Goal: Task Accomplishment & Management: Manage account settings

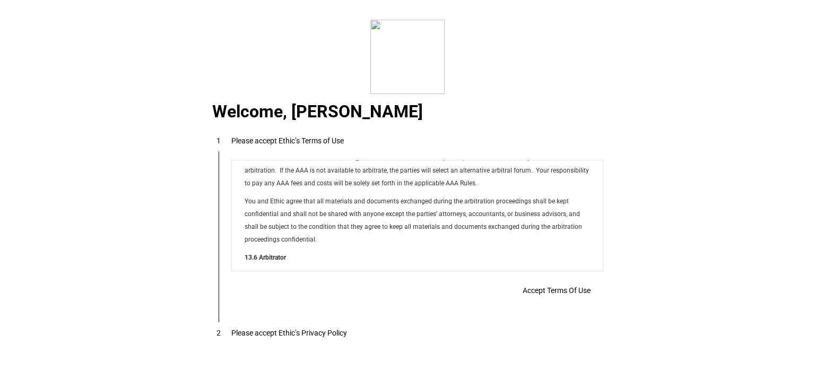
scroll to position [8593, 0]
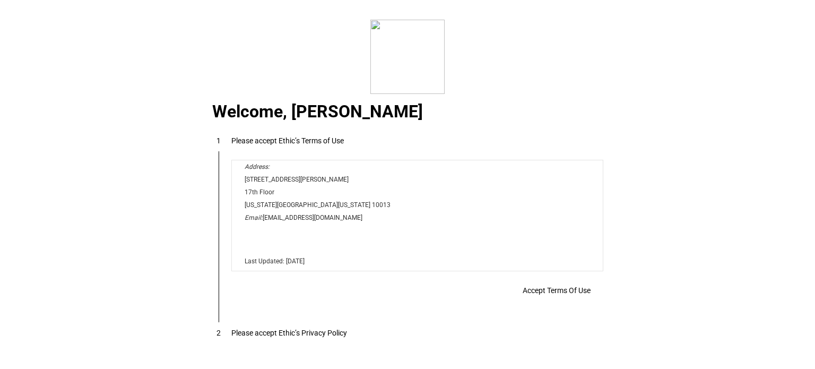
click at [536, 286] on span "Accept Terms Of Use" at bounding box center [557, 290] width 68 height 8
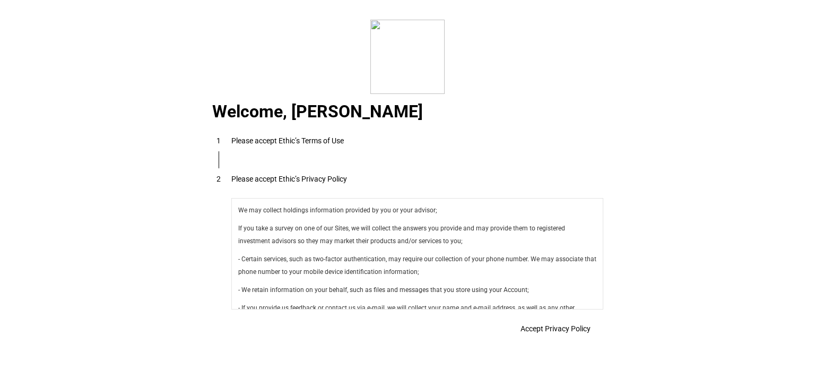
scroll to position [420, 0]
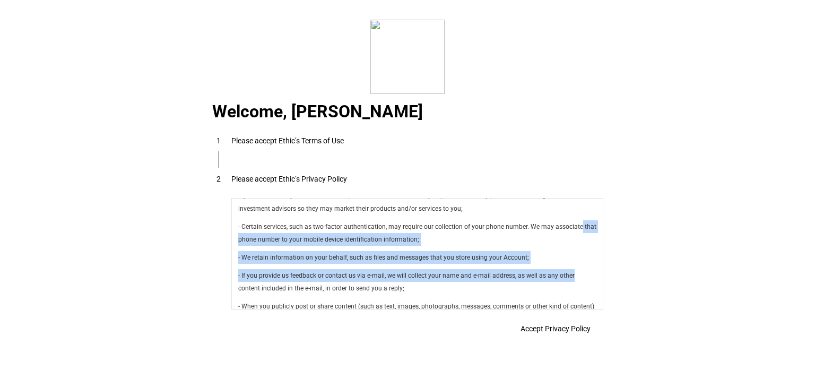
drag, startPoint x: 601, startPoint y: 224, endPoint x: 596, endPoint y: 270, distance: 46.4
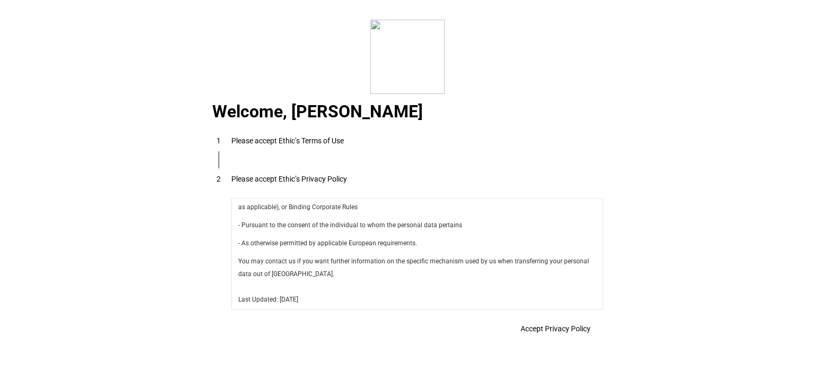
scroll to position [3777, 0]
click at [561, 326] on span "Accept Privacy Policy" at bounding box center [556, 328] width 70 height 8
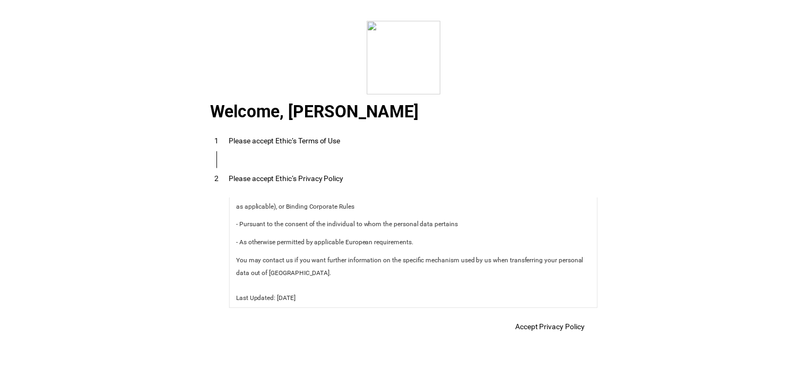
scroll to position [23, 0]
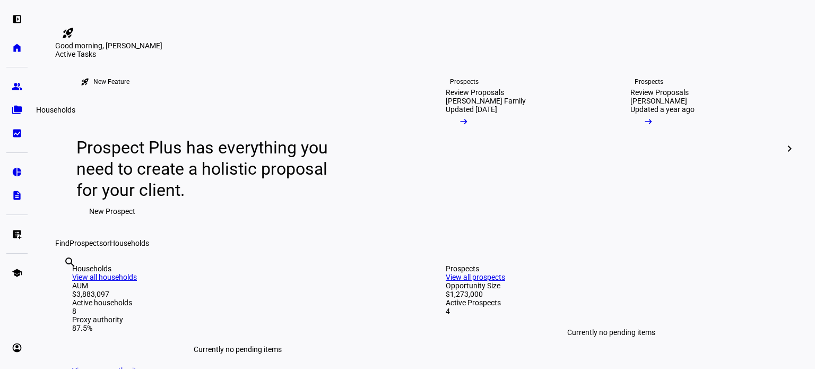
click at [19, 103] on link "folder_copy Households" at bounding box center [16, 109] width 21 height 21
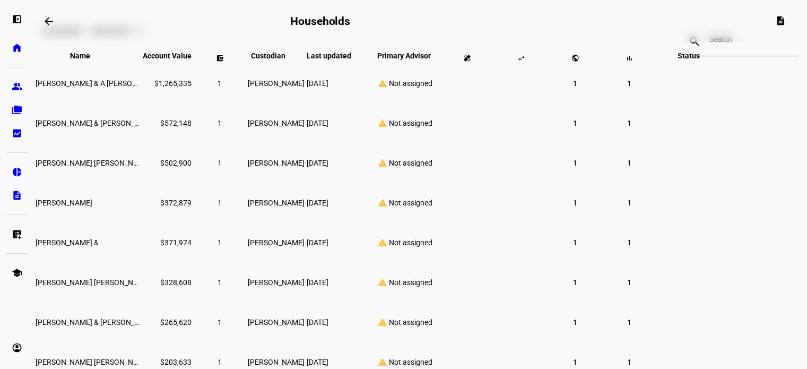
scroll to position [84, 0]
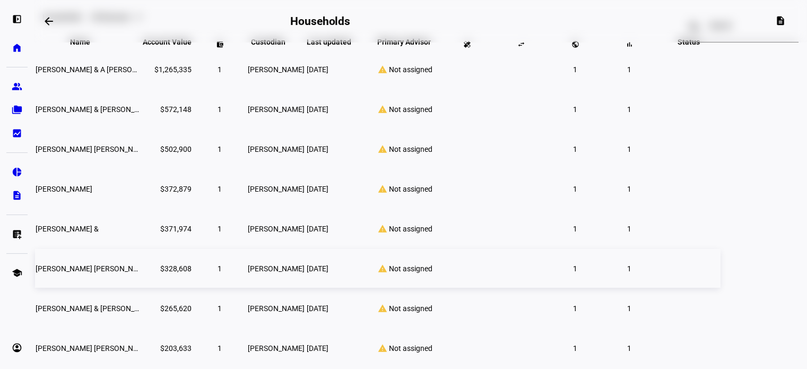
click at [160, 273] on span "[PERSON_NAME] [PERSON_NAME] Ttee" at bounding box center [101, 268] width 131 height 8
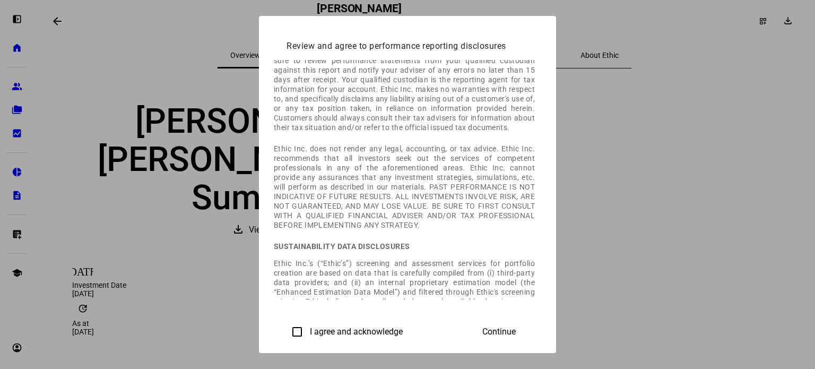
scroll to position [446, 0]
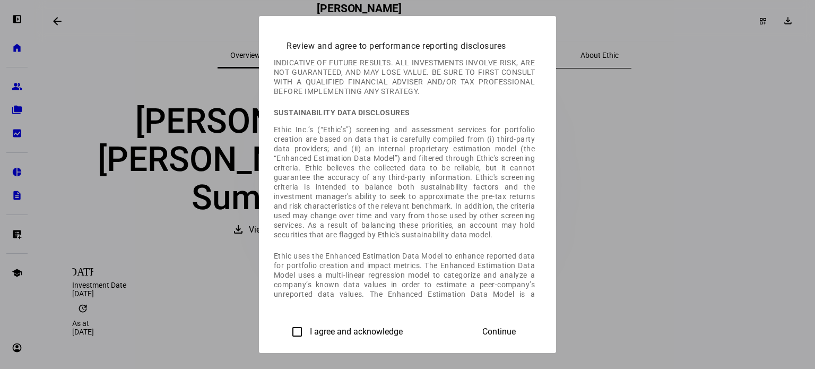
click at [287, 332] on input "I agree and acknowledge" at bounding box center [297, 331] width 21 height 21
checkbox input "true"
click at [516, 333] on span "Continue" at bounding box center [498, 332] width 33 height 10
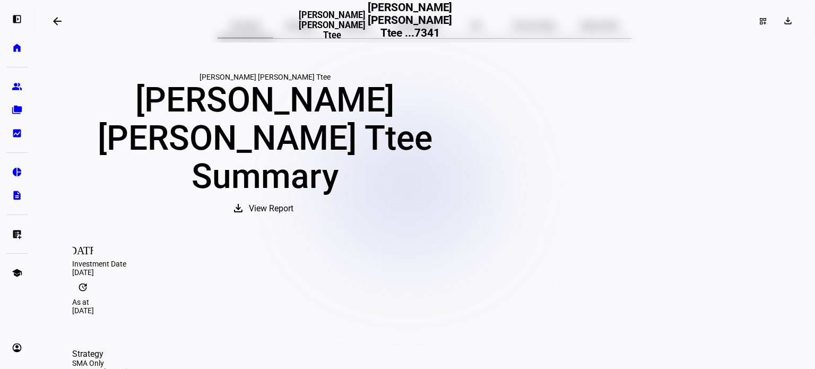
scroll to position [14, 0]
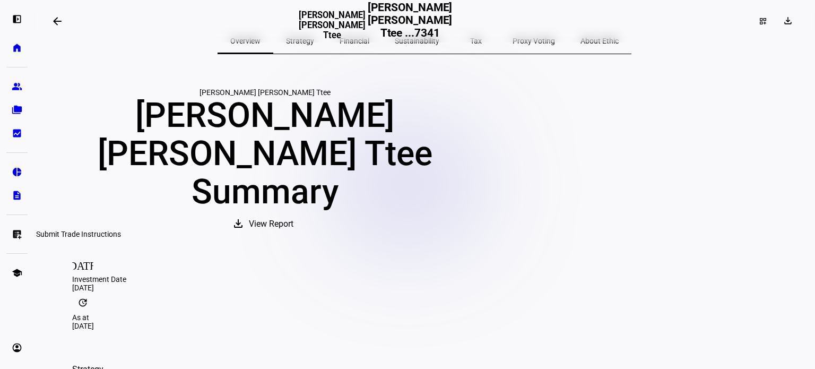
click at [14, 232] on eth-mat-symbol "list_alt_add" at bounding box center [17, 234] width 11 height 11
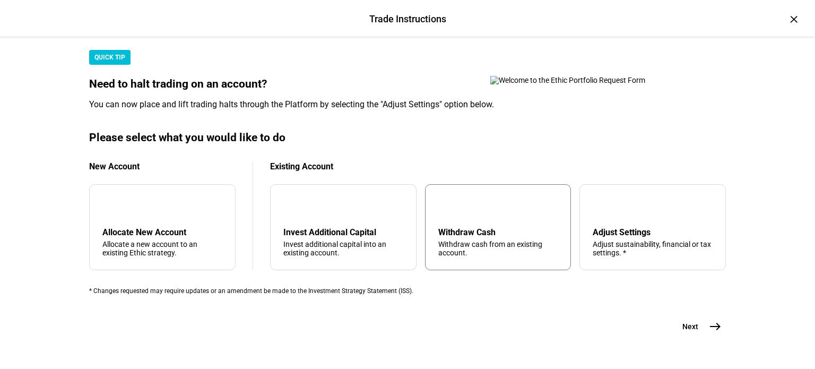
scroll to position [326, 0]
click at [340, 227] on div "Invest Additional Capital" at bounding box center [343, 232] width 120 height 10
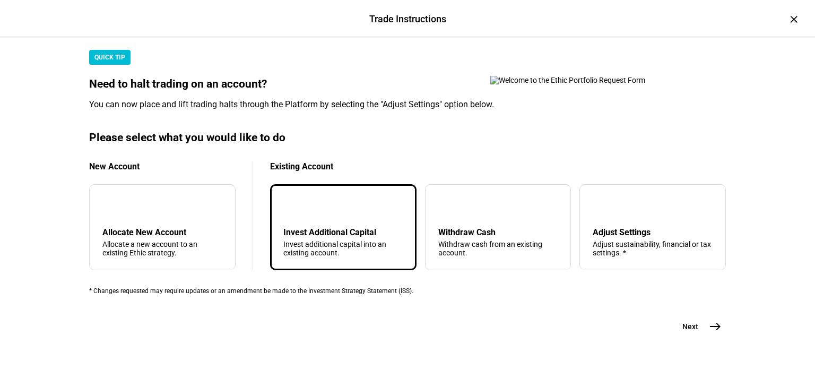
drag, startPoint x: 340, startPoint y: 218, endPoint x: 310, endPoint y: 207, distance: 31.4
click at [310, 207] on div "arrow_downward Invest Additional Capital Invest additional capital into an exis…" at bounding box center [343, 227] width 146 height 86
click at [709, 333] on mat-icon "east" at bounding box center [715, 326] width 13 height 13
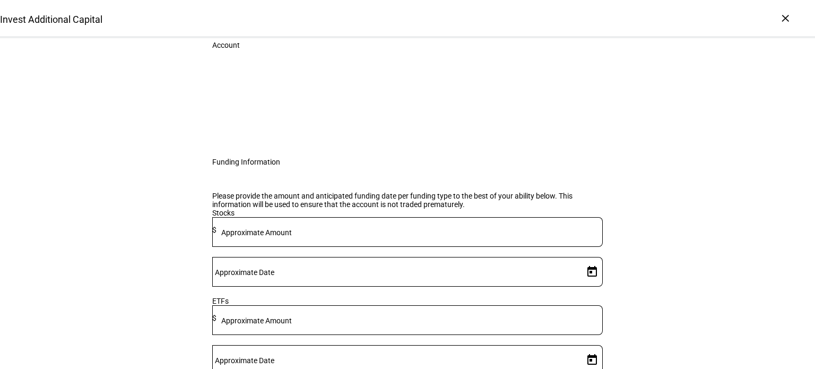
scroll to position [76, 0]
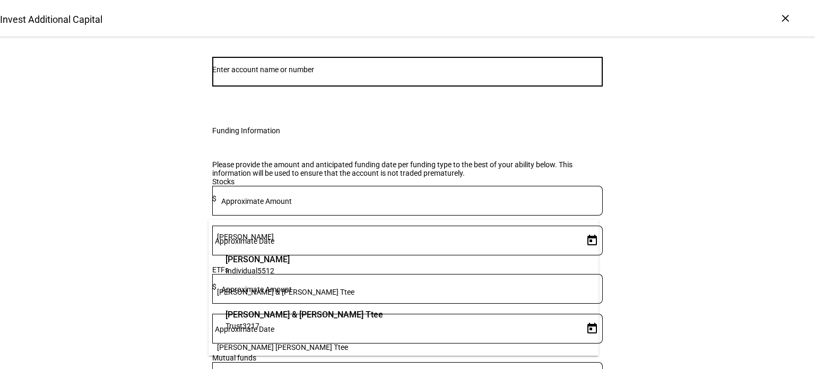
click at [461, 74] on input "Number" at bounding box center [407, 69] width 391 height 8
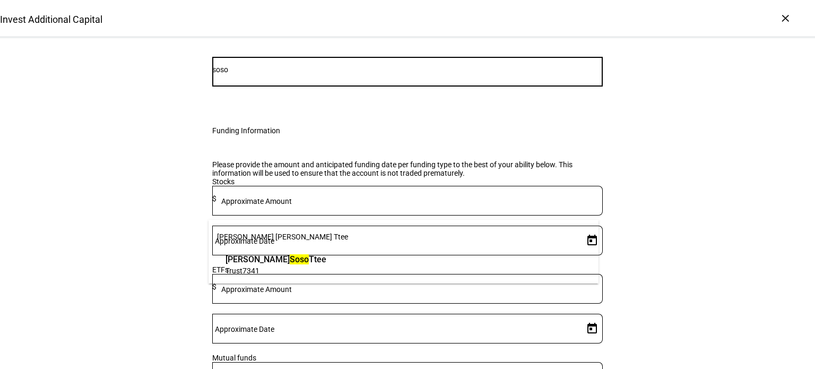
type input "soso"
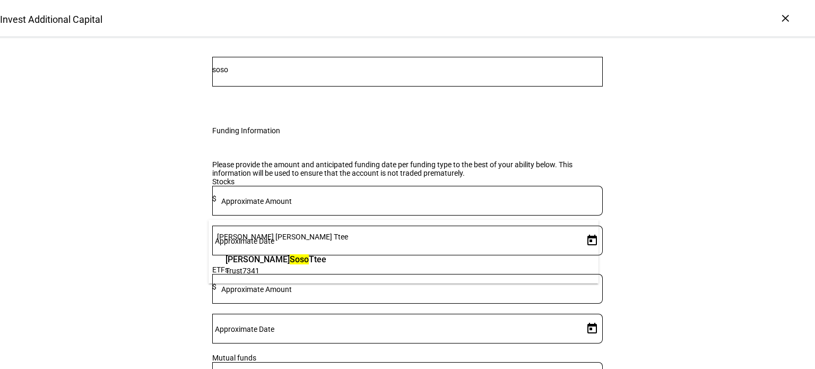
click at [326, 272] on span "Trust 7341" at bounding box center [276, 270] width 101 height 10
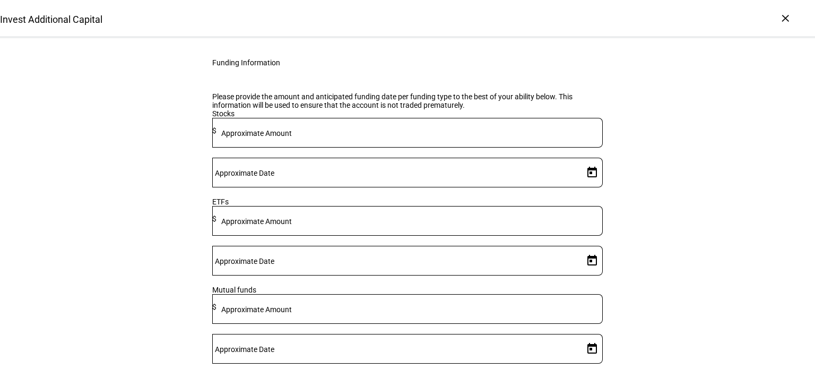
scroll to position [0, 0]
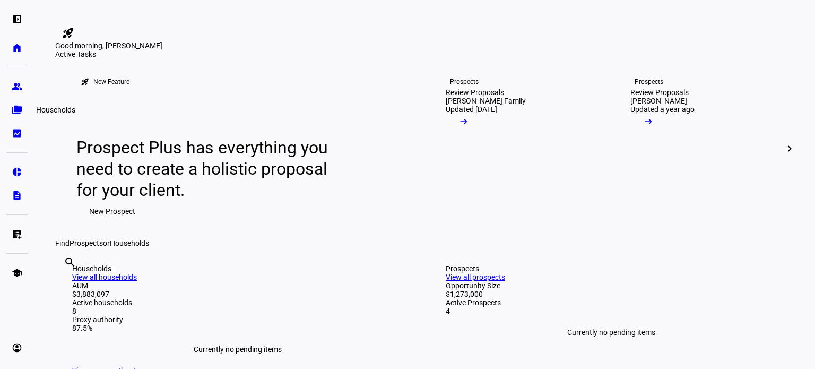
click at [21, 107] on eth-mat-symbol "folder_copy" at bounding box center [17, 110] width 11 height 11
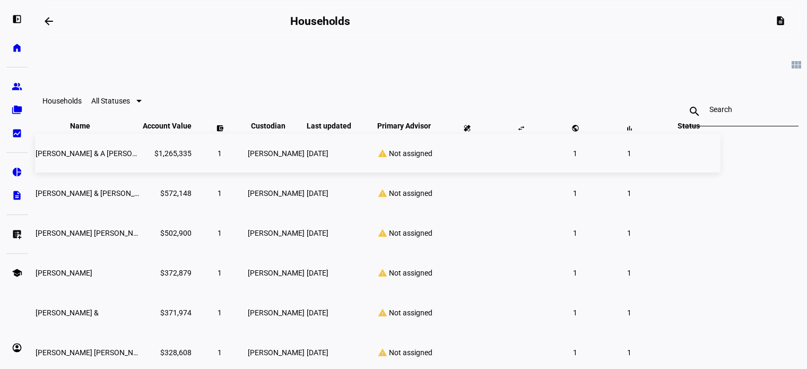
click at [439, 158] on div "warning Not assigned" at bounding box center [404, 154] width 70 height 10
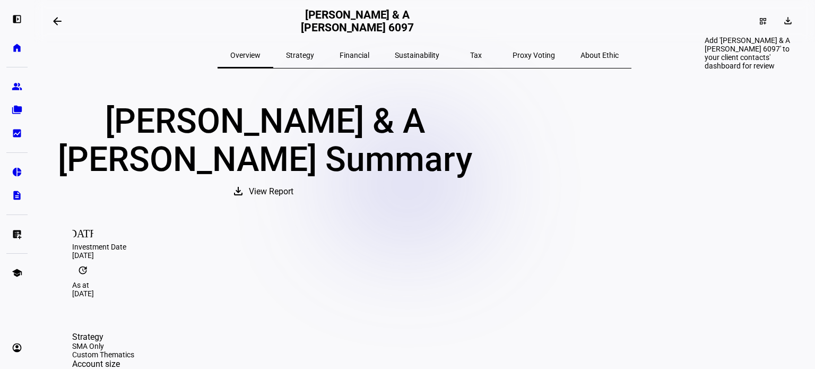
click at [759, 24] on mat-icon "dashboard_customize" at bounding box center [763, 21] width 8 height 8
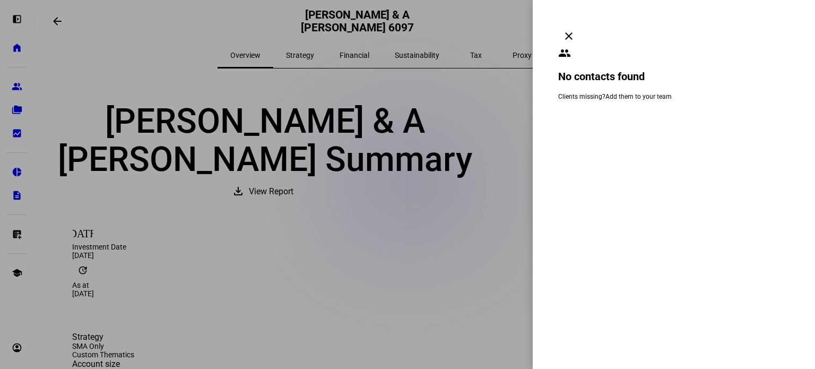
click at [575, 30] on mat-icon "clear" at bounding box center [568, 36] width 13 height 13
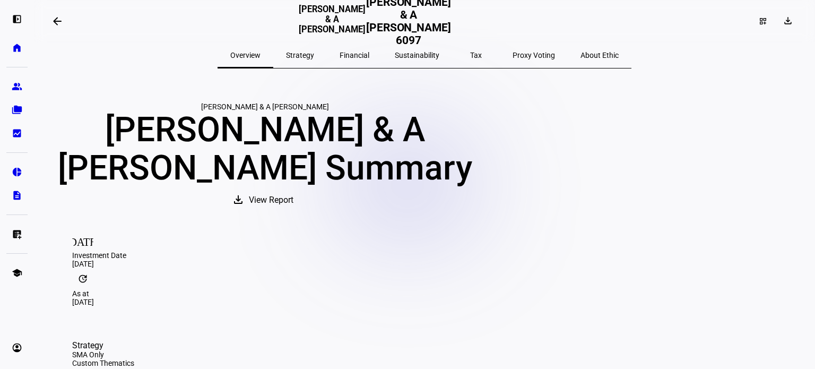
click at [56, 19] on mat-icon "arrow_backwards" at bounding box center [57, 21] width 13 height 13
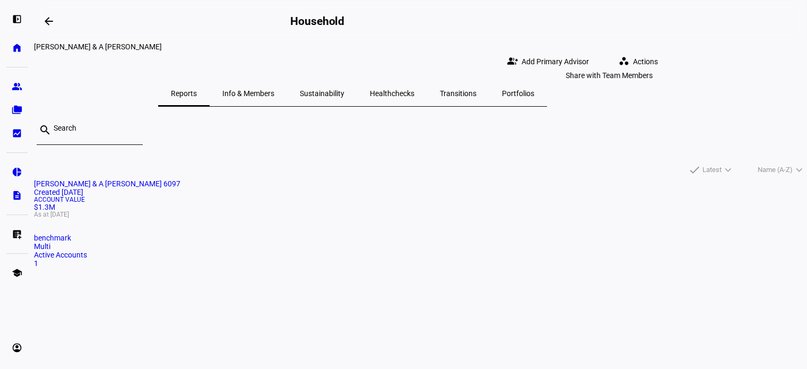
click at [575, 51] on span "Add Primary Advisor" at bounding box center [555, 61] width 67 height 21
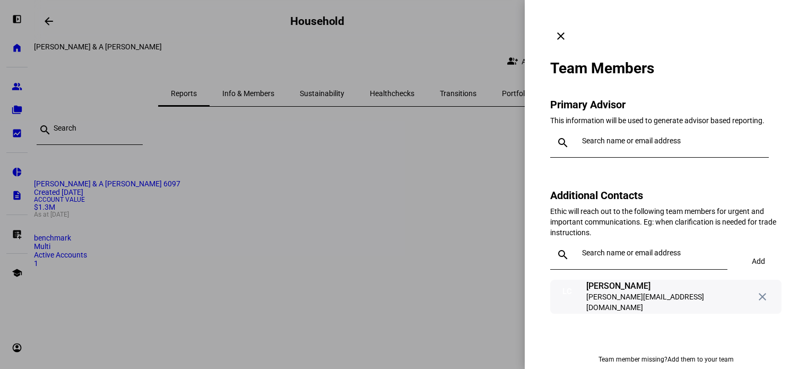
click at [759, 290] on mat-icon "close" at bounding box center [762, 296] width 13 height 13
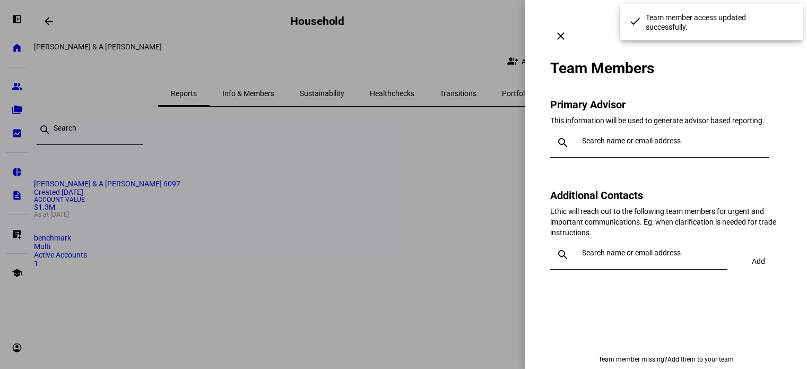
click at [594, 136] on input "text" at bounding box center [673, 140] width 183 height 8
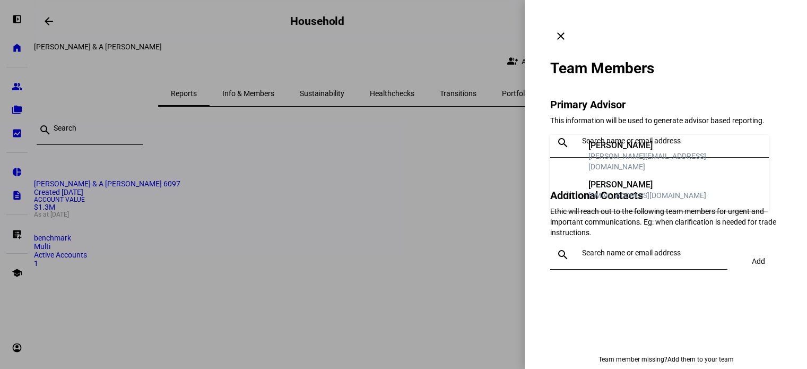
click at [611, 183] on div "[PERSON_NAME]" at bounding box center [648, 184] width 118 height 11
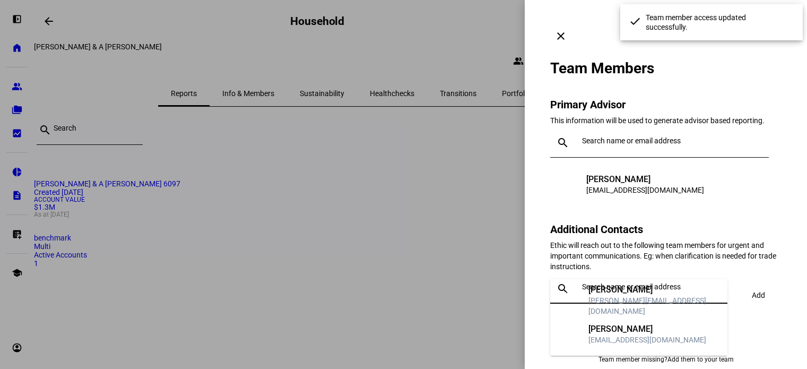
click at [611, 282] on input "text" at bounding box center [652, 286] width 141 height 8
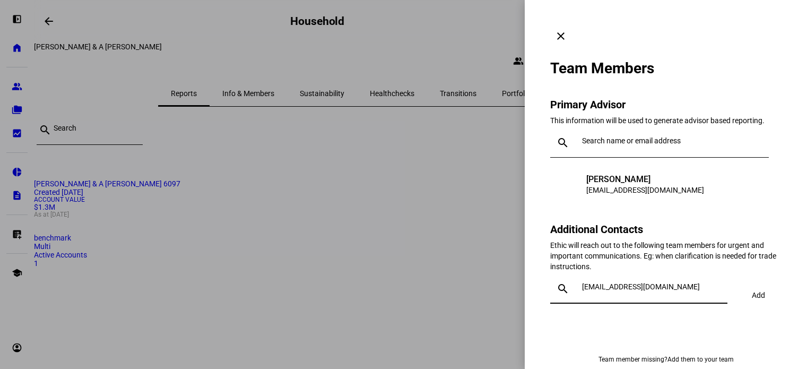
type input "asegovia@missionwealth.com"
click at [719, 282] on div at bounding box center [719, 282] width 0 height 0
click at [720, 282] on input "asegovia@missionwealth.com" at bounding box center [652, 286] width 141 height 8
click at [582, 282] on input "asegovia@missionwealth.com" at bounding box center [652, 286] width 141 height 8
click at [677, 356] on link "Add them to your team" at bounding box center [701, 359] width 66 height 7
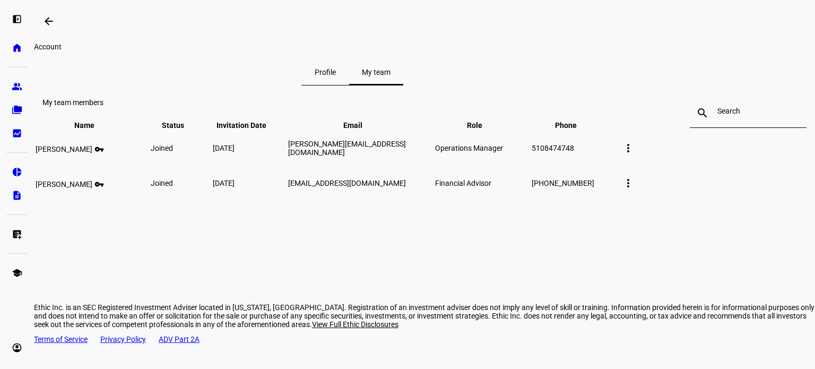
click at [641, 161] on span at bounding box center [628, 147] width 25 height 25
click at [729, 267] on span "Delete member" at bounding box center [732, 271] width 65 height 8
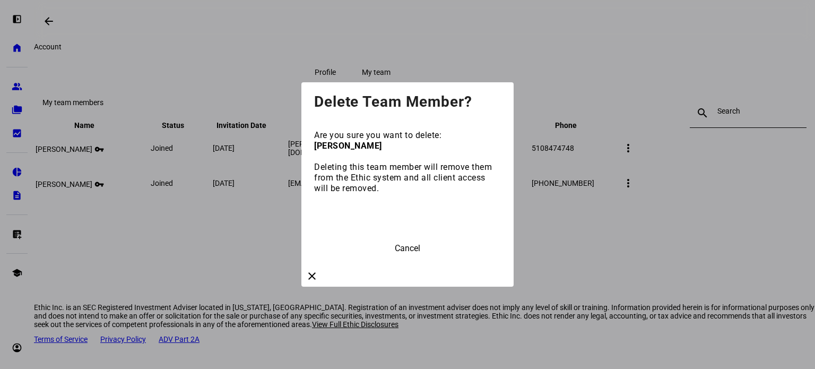
click at [439, 226] on span "Delete Team Member" at bounding box center [408, 221] width 84 height 10
